Goal: Transaction & Acquisition: Purchase product/service

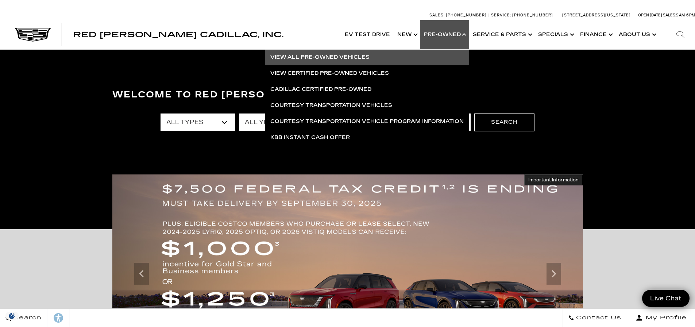
click at [335, 55] on link "View All Pre-Owned Vehicles" at bounding box center [367, 57] width 204 height 16
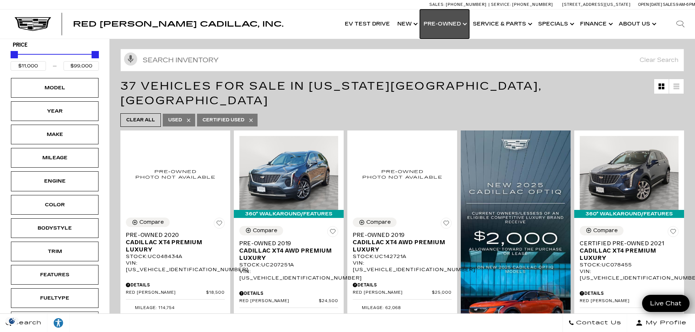
click at [447, 27] on link "Show Pre-Owned" at bounding box center [444, 23] width 49 height 29
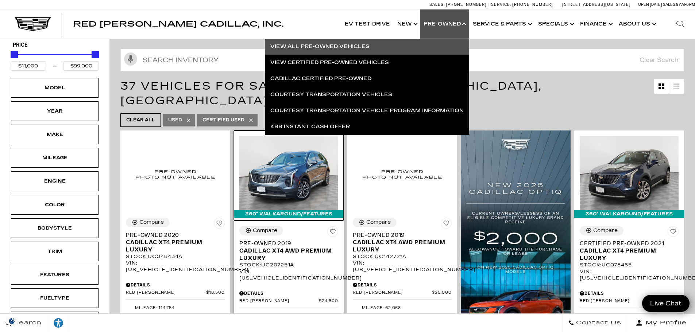
click at [287, 176] on img at bounding box center [288, 173] width 99 height 74
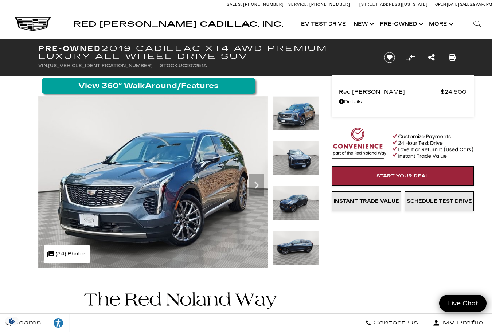
click at [119, 81] on div at bounding box center [148, 86] width 213 height 16
click at [118, 90] on span at bounding box center [148, 85] width 140 height 9
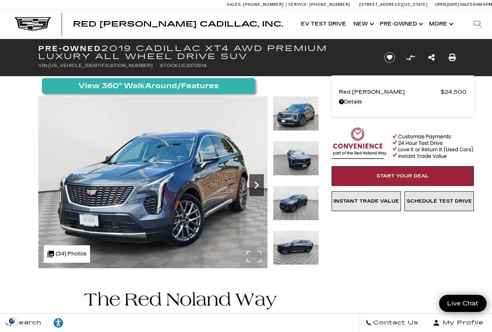
click at [260, 187] on icon "Next" at bounding box center [257, 185] width 15 height 15
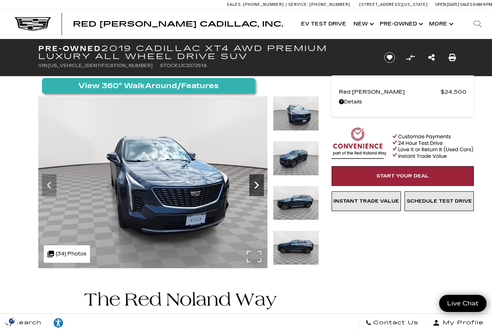
click at [259, 187] on icon "Next" at bounding box center [257, 185] width 15 height 15
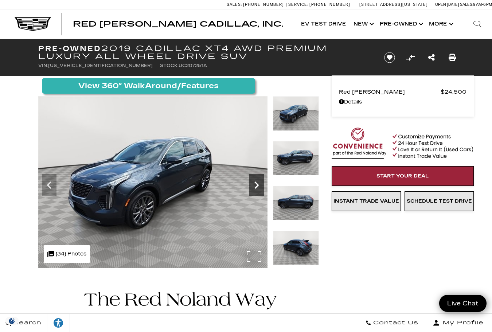
click at [260, 185] on icon "Next" at bounding box center [257, 185] width 15 height 15
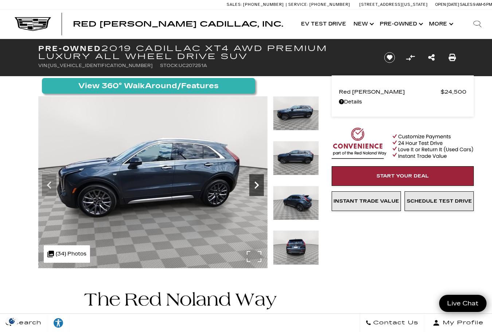
click at [260, 185] on icon "Next" at bounding box center [257, 185] width 15 height 15
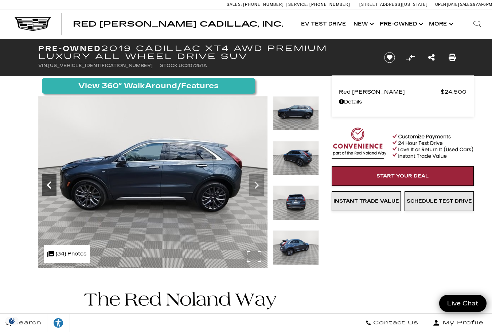
click at [51, 187] on icon "Previous" at bounding box center [49, 185] width 15 height 15
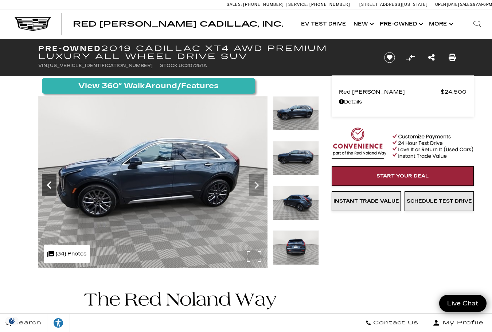
click at [51, 187] on icon "Previous" at bounding box center [49, 185] width 15 height 15
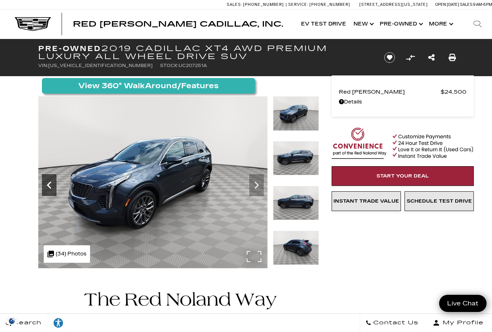
click at [51, 186] on icon "Previous" at bounding box center [49, 185] width 15 height 15
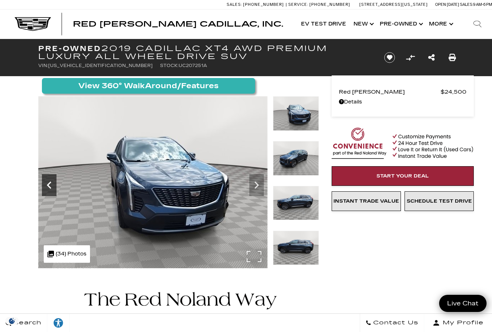
click at [51, 186] on icon "Previous" at bounding box center [49, 185] width 15 height 15
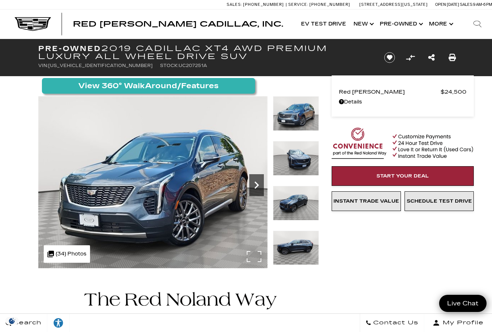
click at [258, 184] on icon "Next" at bounding box center [257, 185] width 4 height 7
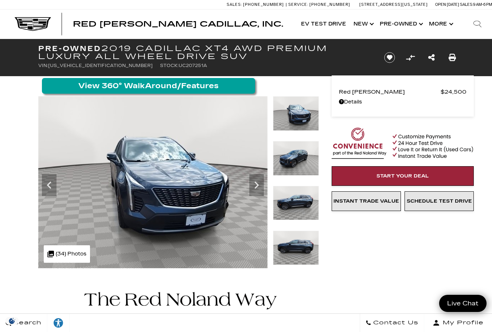
click at [104, 87] on span at bounding box center [148, 85] width 140 height 9
